Goal: Download file/media

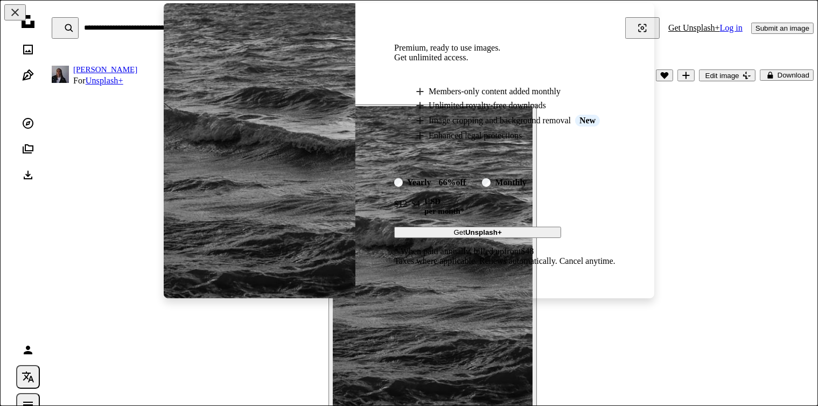
scroll to position [88, 0]
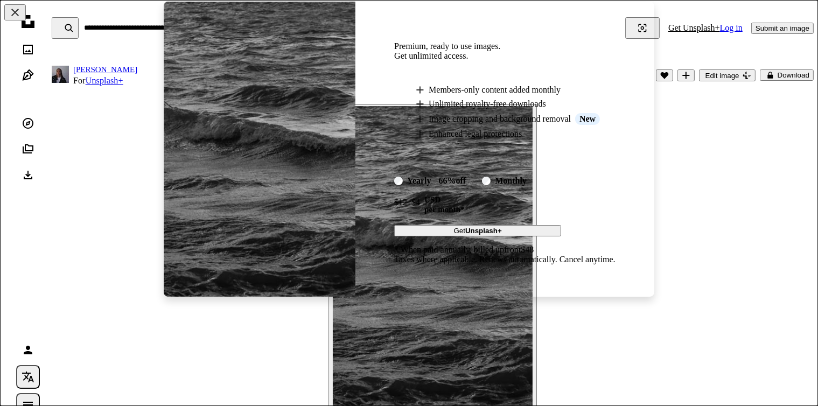
click at [226, 195] on img at bounding box center [260, 149] width 192 height 295
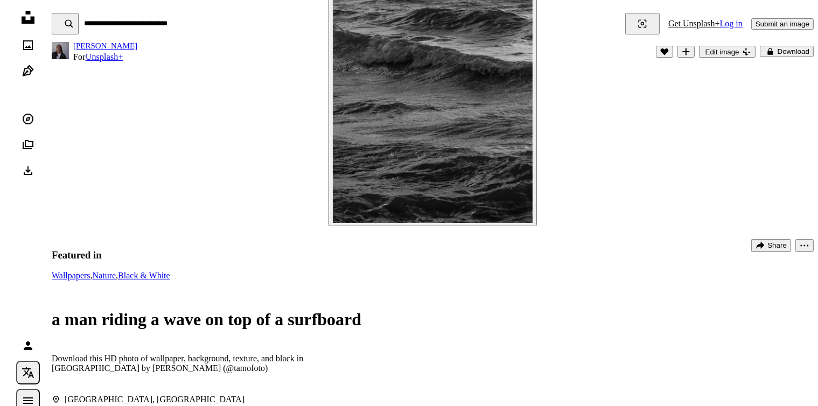
scroll to position [183, 0]
drag, startPoint x: 442, startPoint y: 167, endPoint x: 761, endPoint y: 51, distance: 340.2
click at [761, 51] on button "A lock Download" at bounding box center [787, 51] width 54 height 11
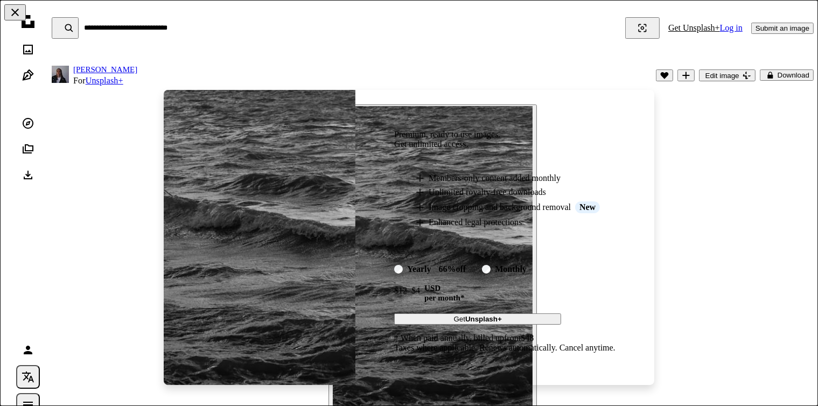
scroll to position [183, 0]
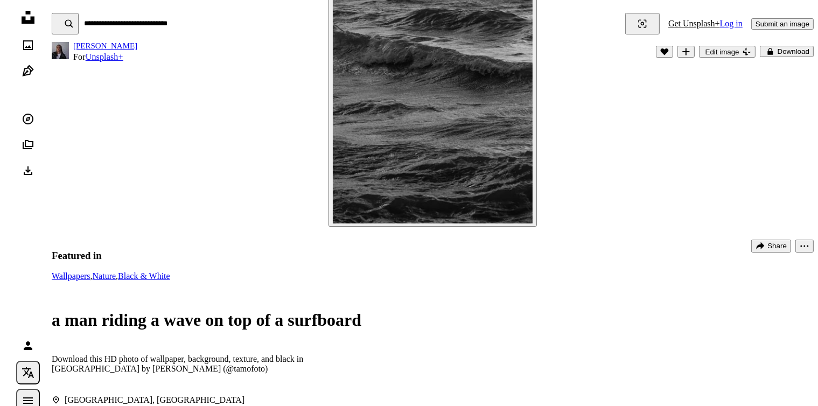
click at [24, 173] on icon "Download History" at bounding box center [28, 170] width 9 height 9
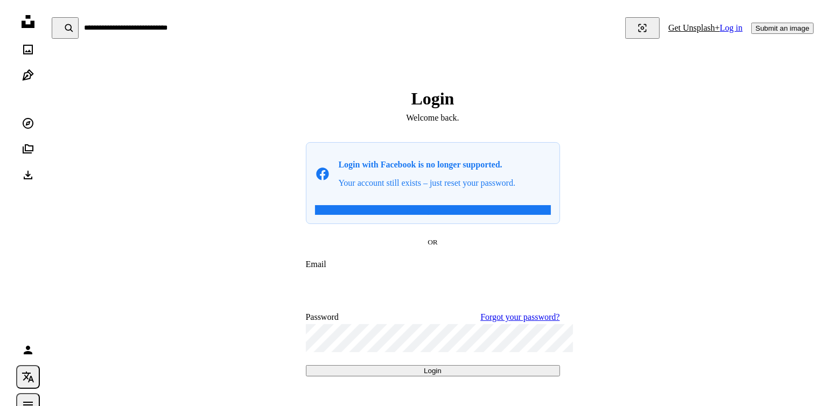
scroll to position [55, 0]
